Goal: Task Accomplishment & Management: Manage account settings

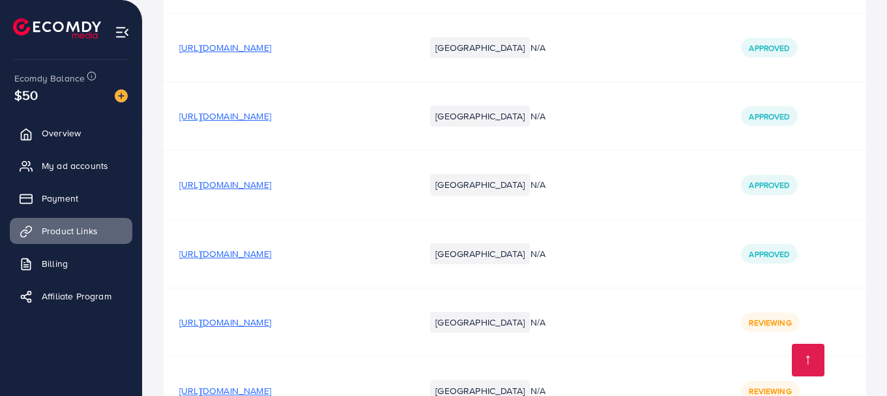
scroll to position [21474, 0]
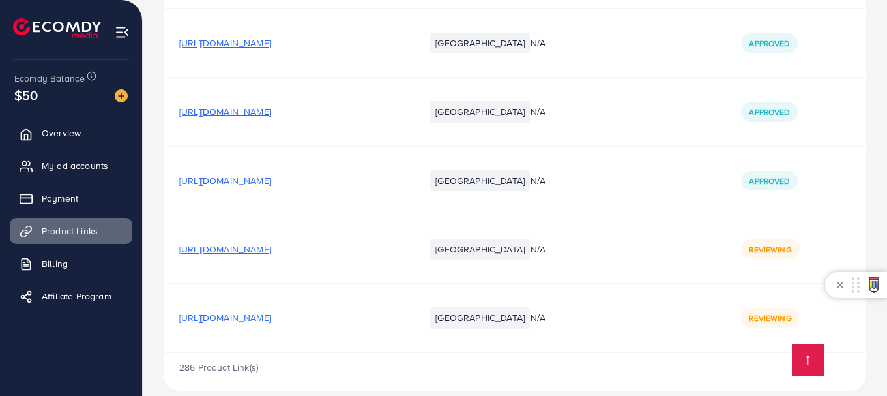
click at [836, 284] on icon at bounding box center [841, 285] width 16 height 16
click at [76, 205] on link "Payment" at bounding box center [71, 198] width 123 height 26
click at [72, 201] on span "Payment" at bounding box center [63, 198] width 37 height 13
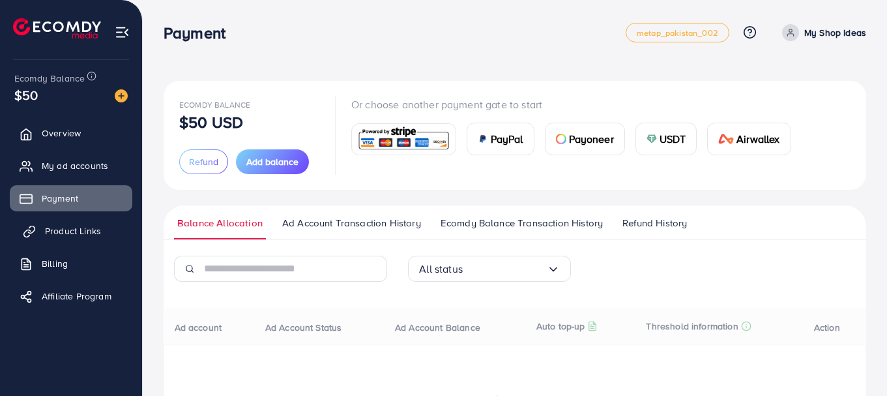
click at [89, 231] on span "Product Links" at bounding box center [73, 230] width 56 height 13
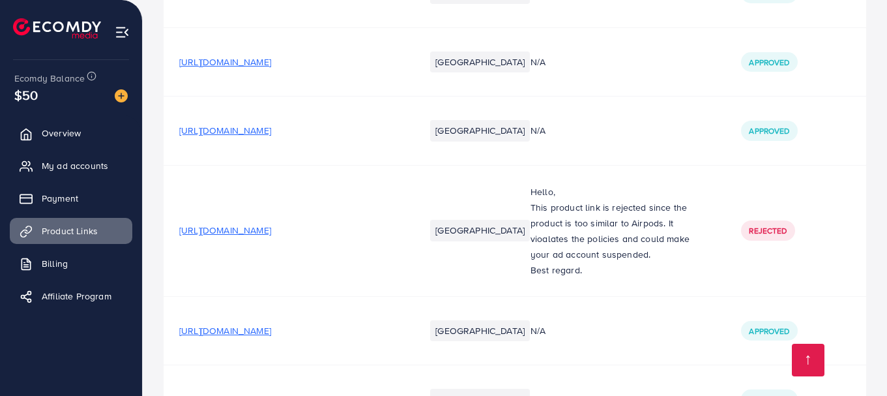
scroll to position [21474, 0]
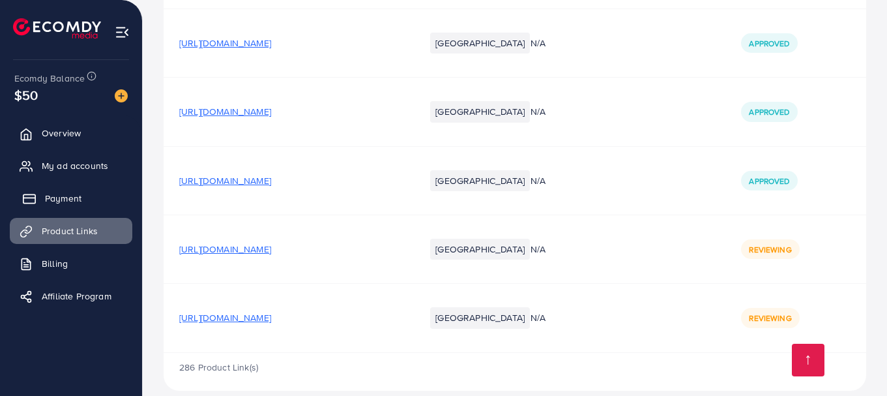
click at [75, 187] on link "Payment" at bounding box center [71, 198] width 123 height 26
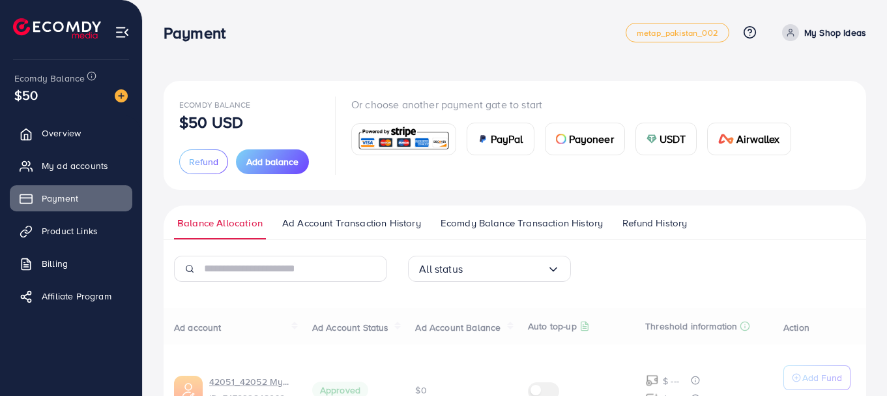
drag, startPoint x: 889, startPoint y: 114, endPoint x: 841, endPoint y: 294, distance: 186.2
click at [873, 341] on div "Ecomdy Balance $50 USD Refund Add balance Or choose another payment gate to sta…" at bounding box center [515, 291] width 745 height 583
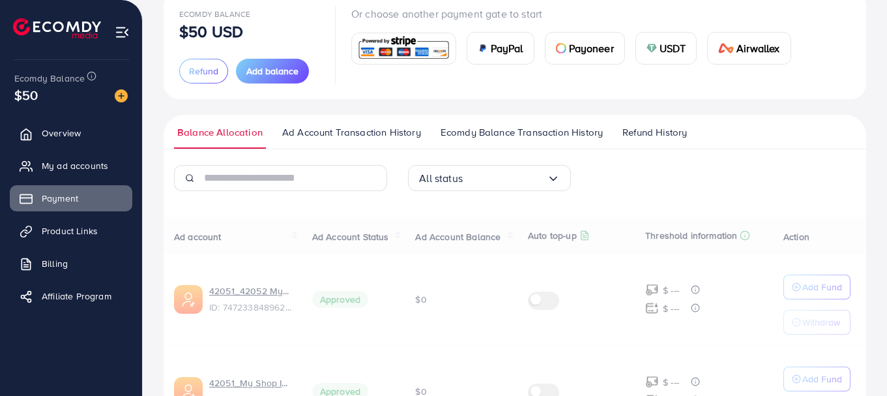
click at [793, 194] on div "All status Loading..." at bounding box center [515, 183] width 703 height 37
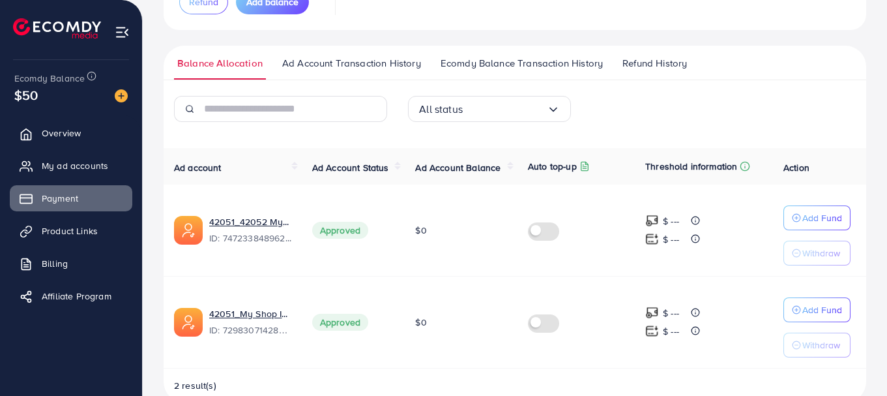
scroll to position [187, 0]
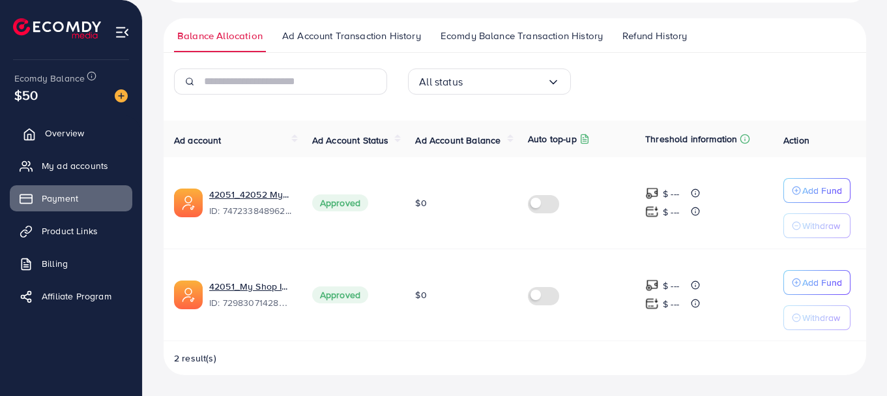
click at [55, 123] on link "Overview" at bounding box center [71, 133] width 123 height 26
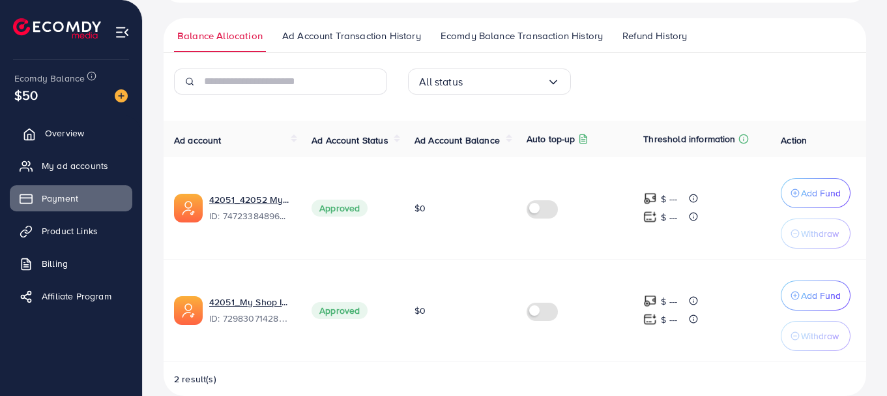
click at [52, 132] on span "Overview" at bounding box center [64, 133] width 39 height 13
drag, startPoint x: 115, startPoint y: 240, endPoint x: 73, endPoint y: 248, distance: 42.6
click at [114, 240] on link "Product Links" at bounding box center [71, 231] width 123 height 26
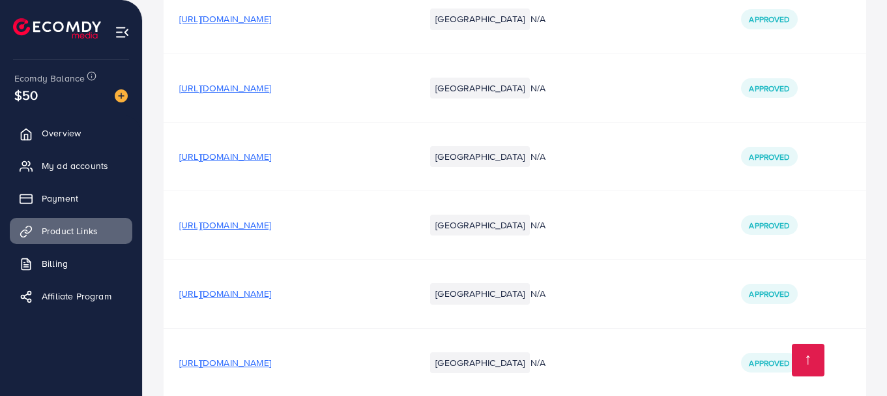
scroll to position [21474, 0]
